Goal: Task Accomplishment & Management: Use online tool/utility

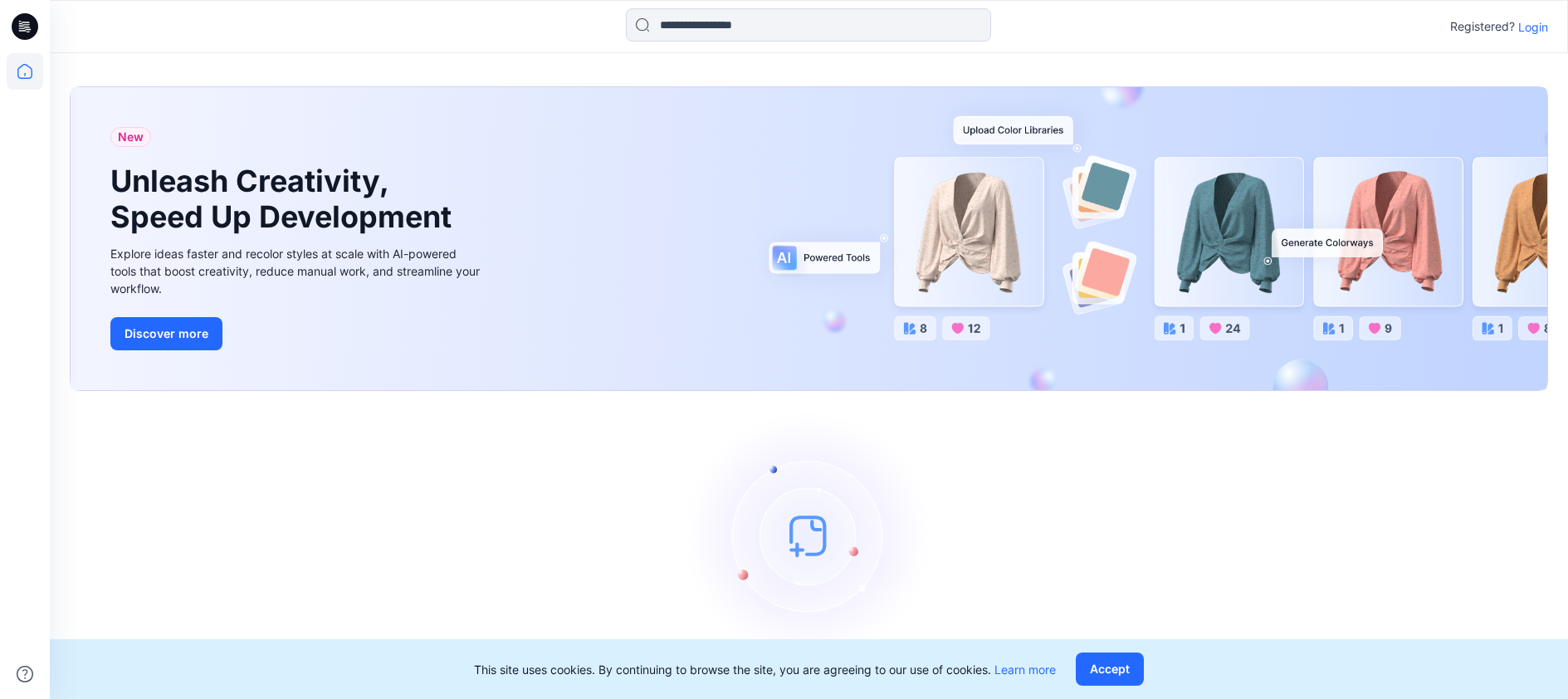
click at [1524, 27] on p "Login" at bounding box center [1532, 27] width 30 height 17
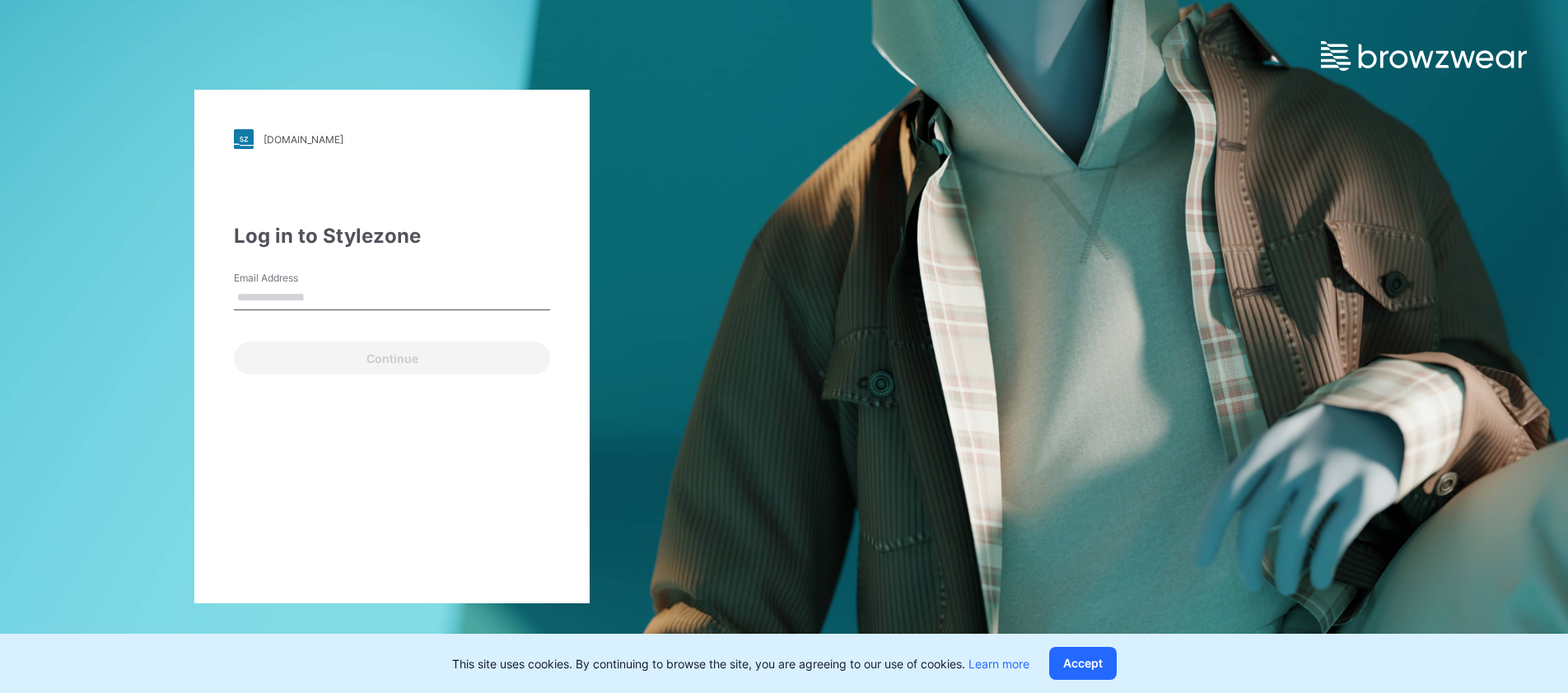
type input "**********"
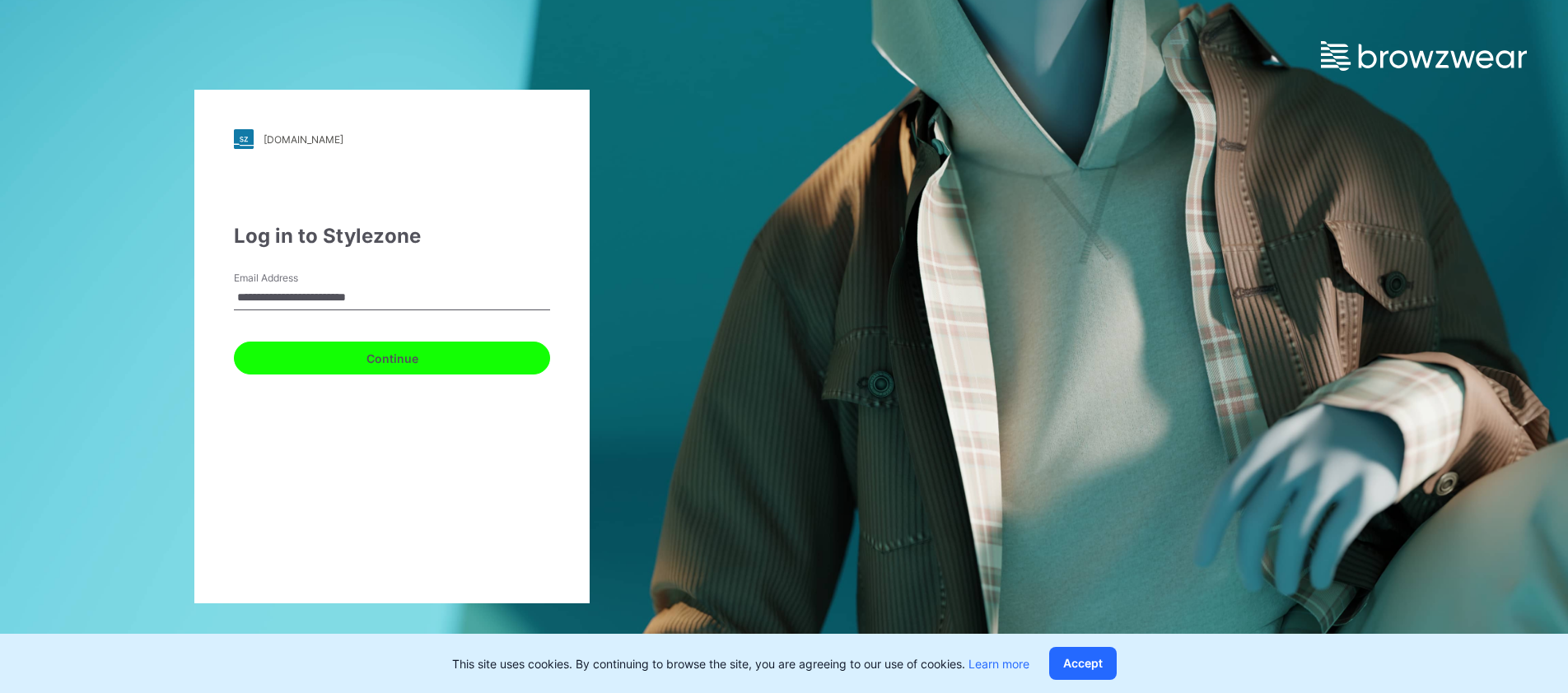
click at [473, 360] on button "Continue" at bounding box center [392, 358] width 316 height 33
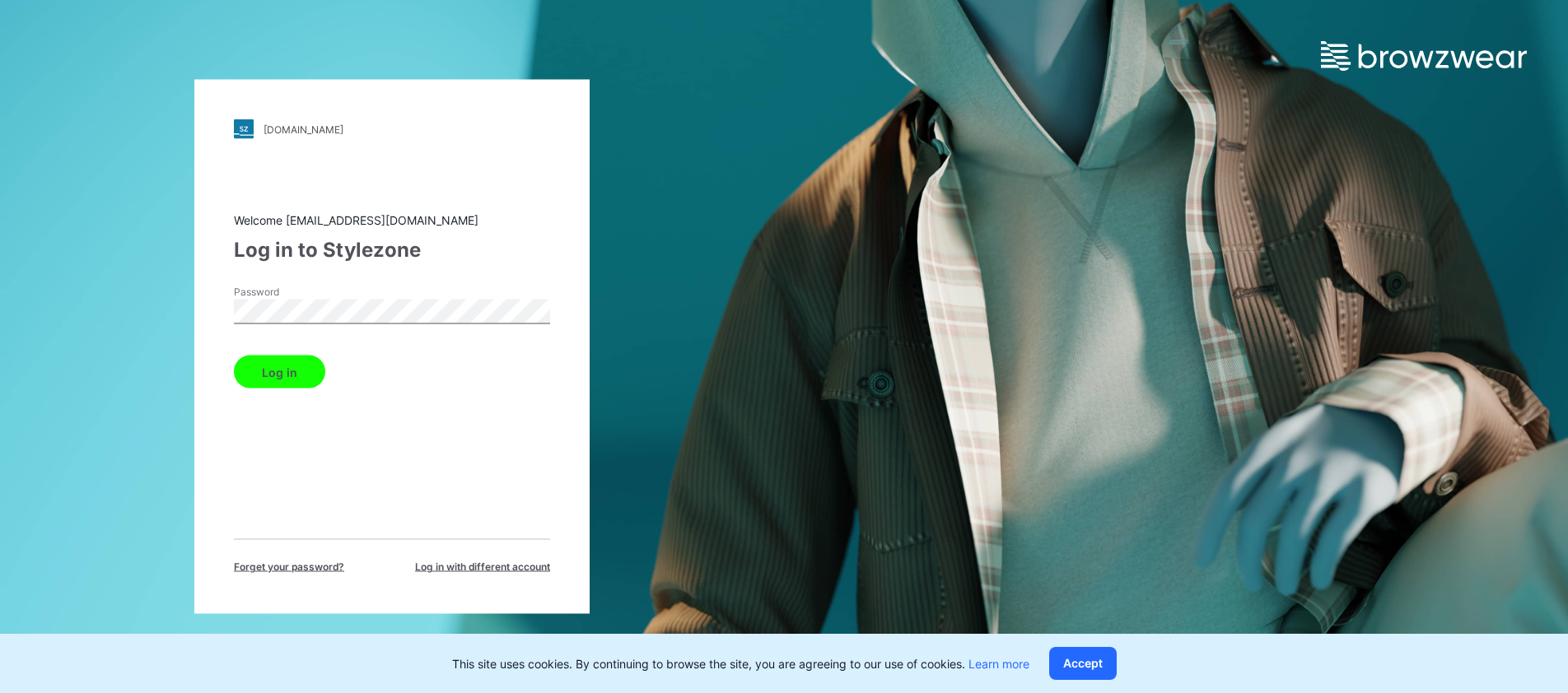
click at [250, 372] on button "Log in" at bounding box center [279, 372] width 91 height 33
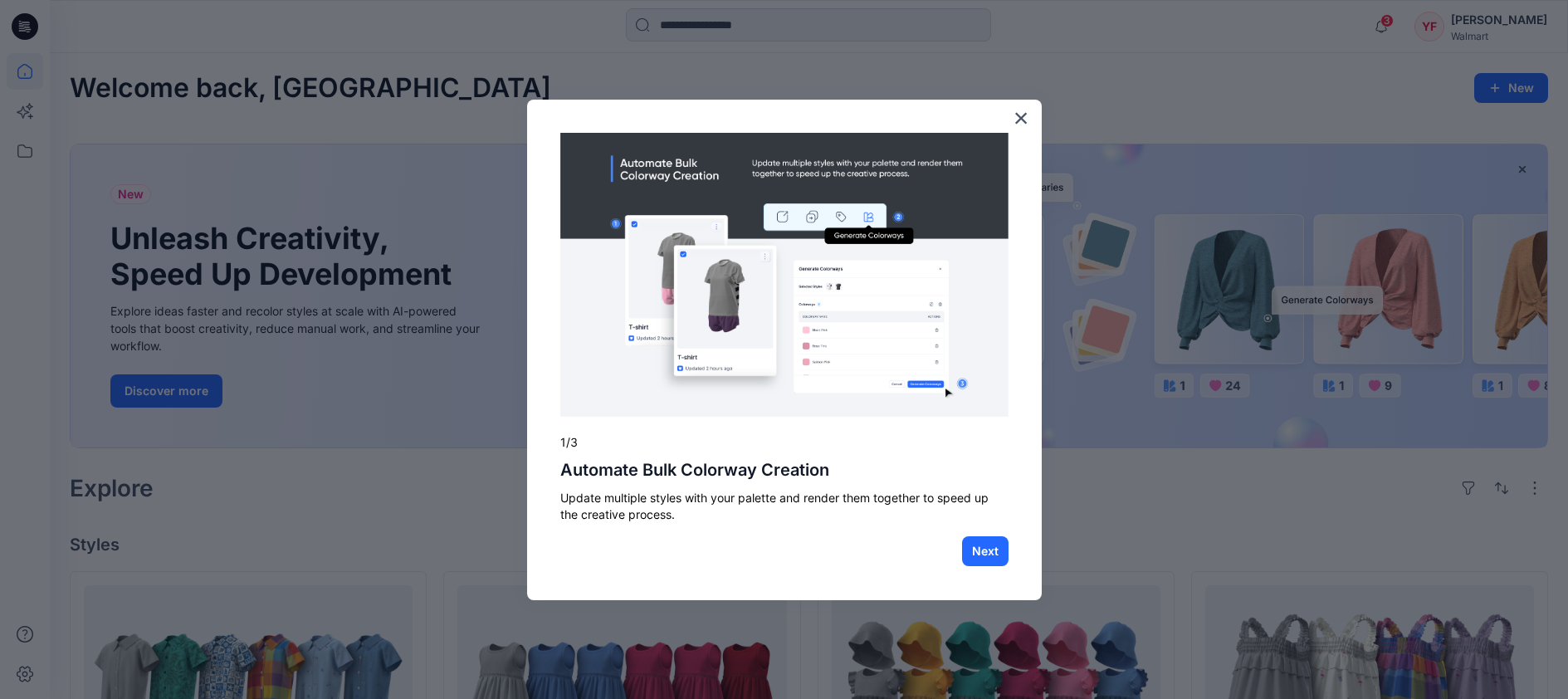
click at [1006, 119] on div "× 1/3 Automate Bulk Colorway Creation Update multiple styles with your palette …" at bounding box center [784, 350] width 515 height 501
click at [1014, 118] on button "×" at bounding box center [1021, 117] width 16 height 26
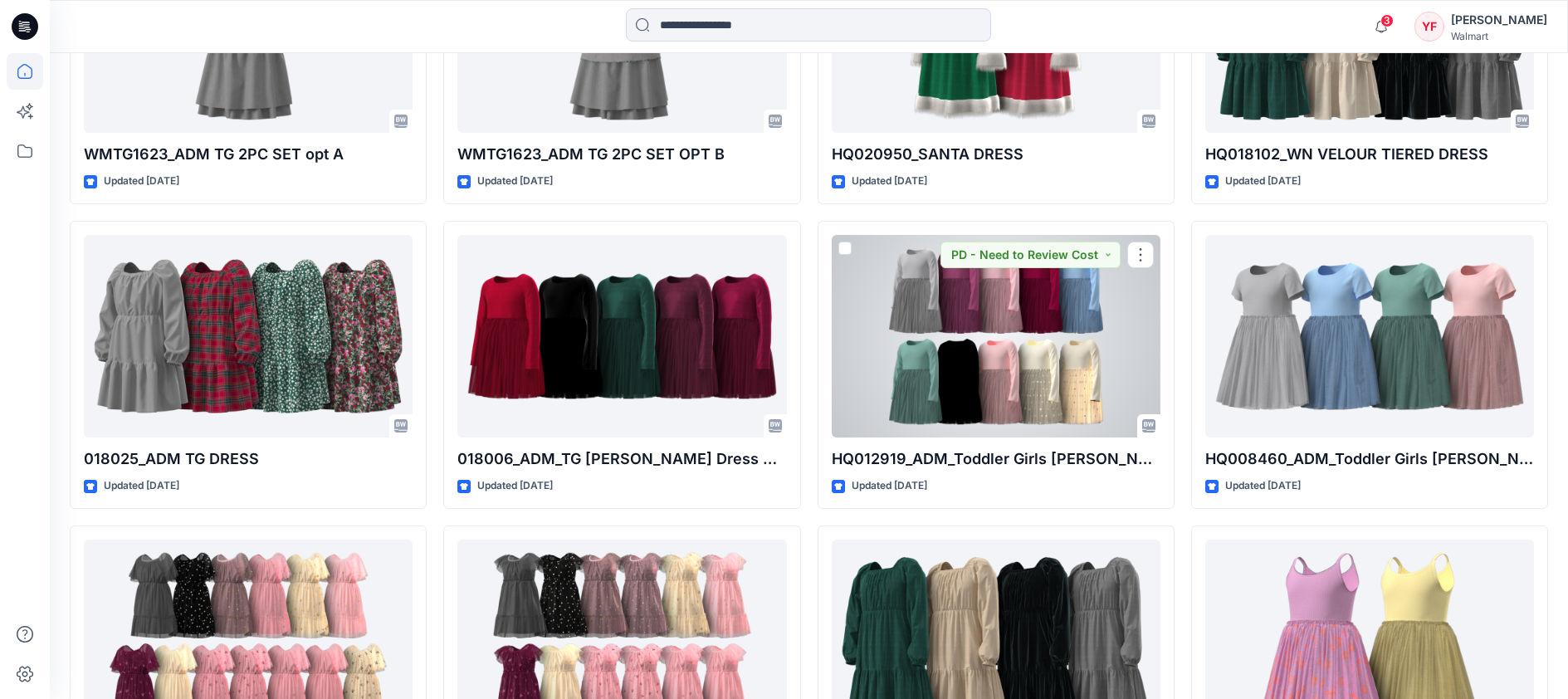
scroll to position [5838, 0]
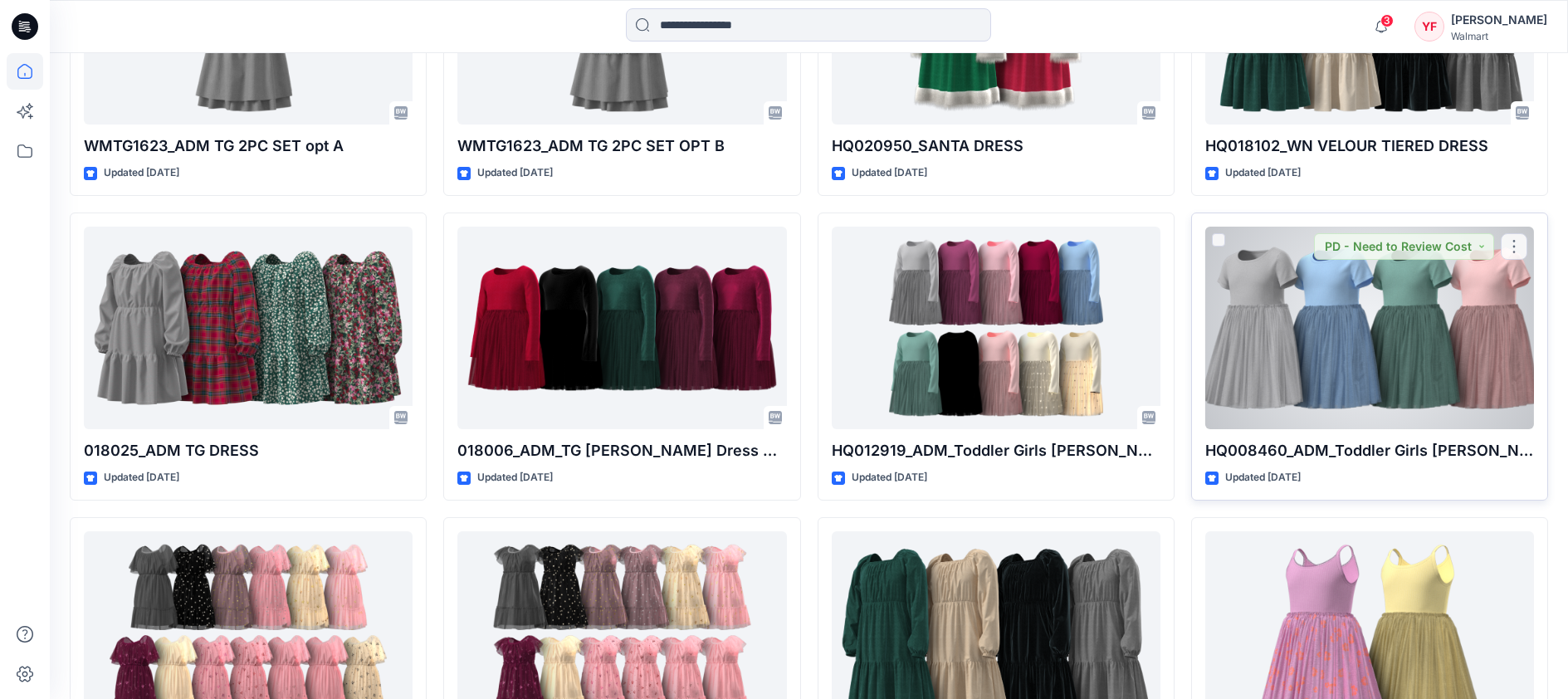
click at [1322, 345] on div at bounding box center [1369, 327] width 328 height 203
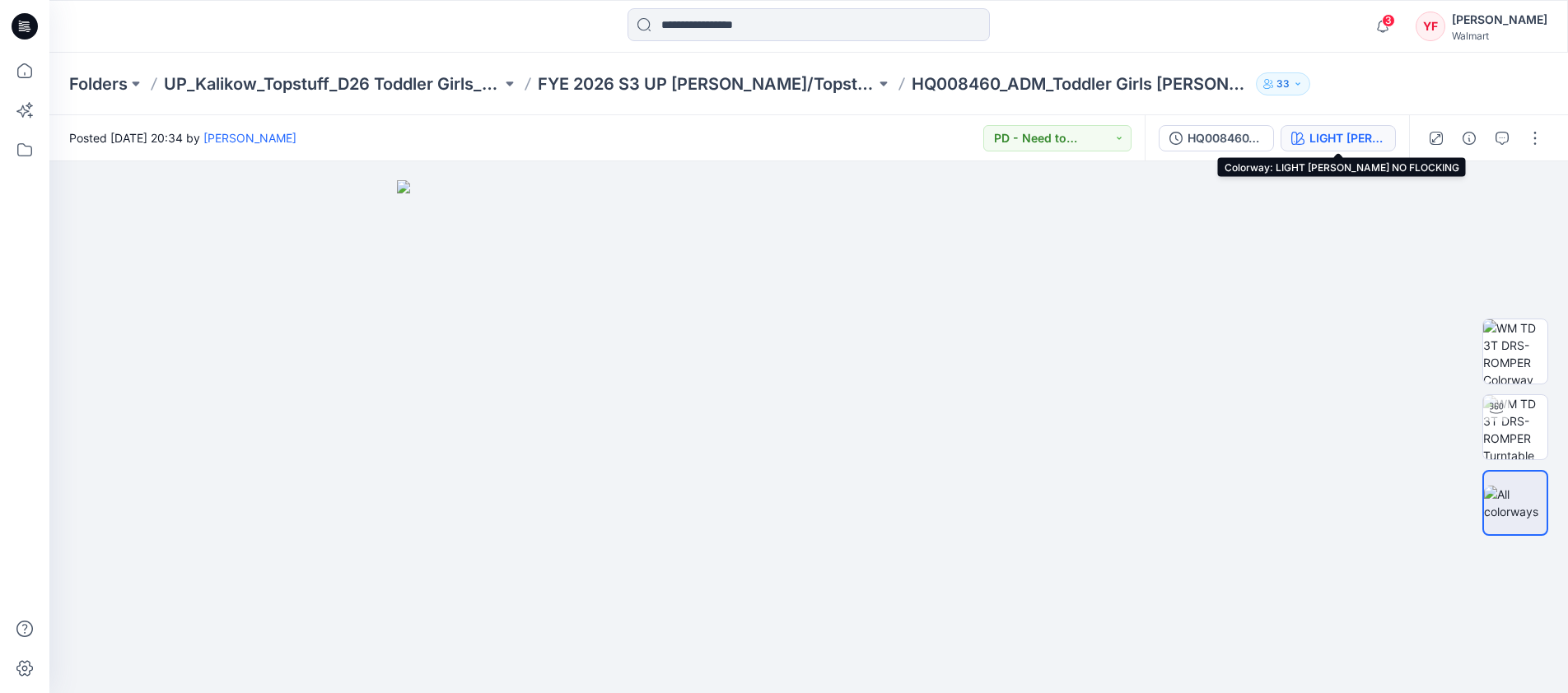
click at [1327, 135] on div "LIGHT [PERSON_NAME] NO FLOCKING" at bounding box center [1346, 138] width 76 height 18
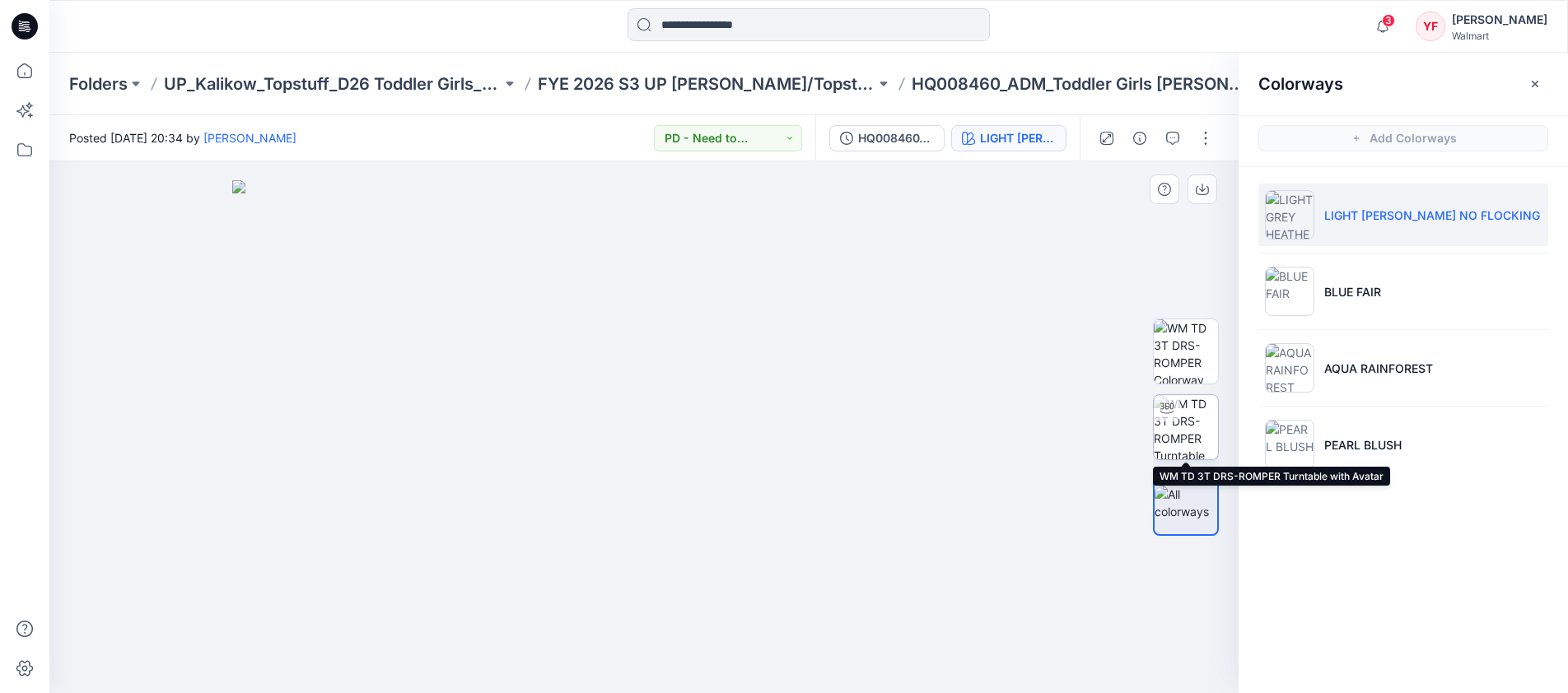
click at [1192, 431] on img at bounding box center [1186, 426] width 65 height 64
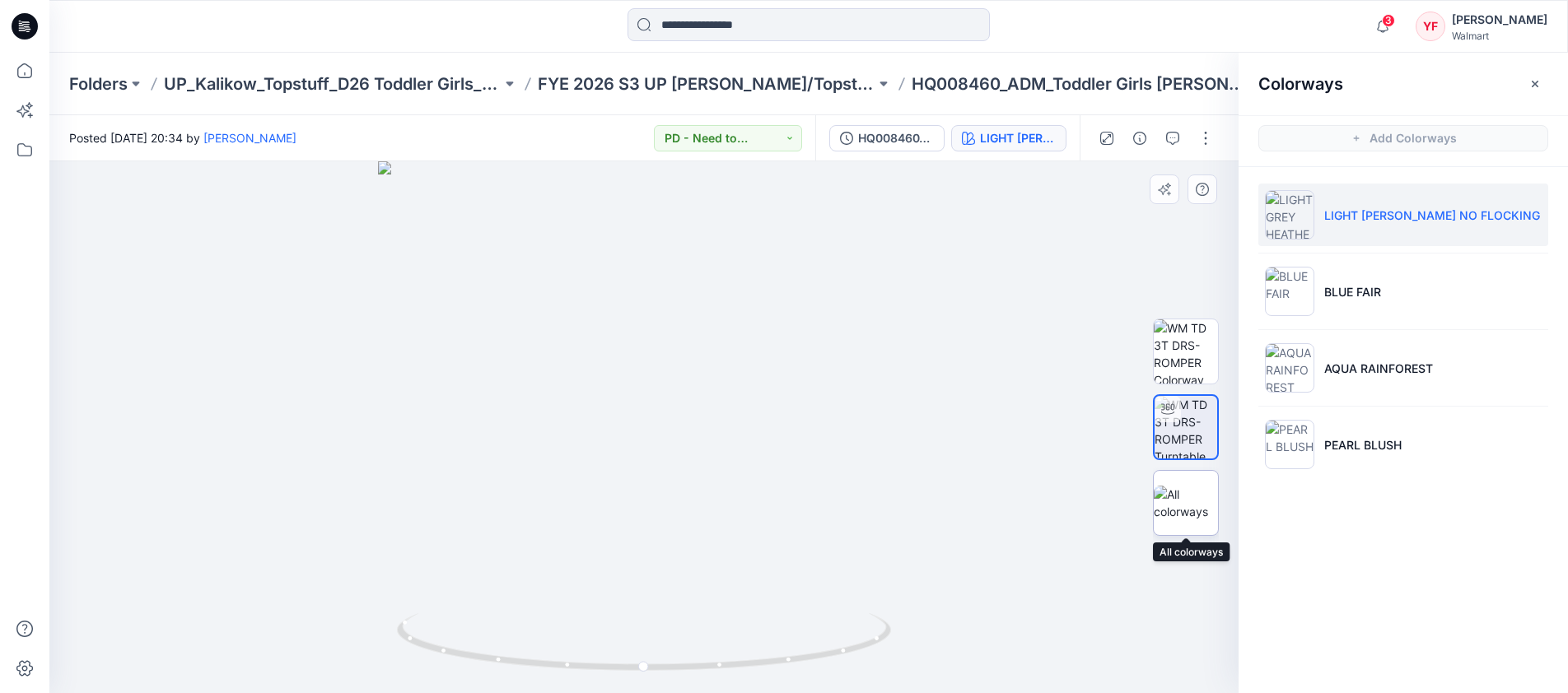
click at [1157, 496] on img at bounding box center [1186, 502] width 65 height 35
